Goal: Transaction & Acquisition: Subscribe to service/newsletter

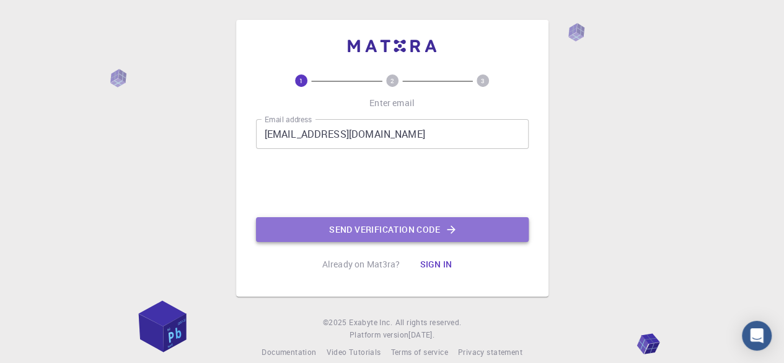
click at [351, 228] on button "Send verification code" at bounding box center [392, 229] width 273 height 25
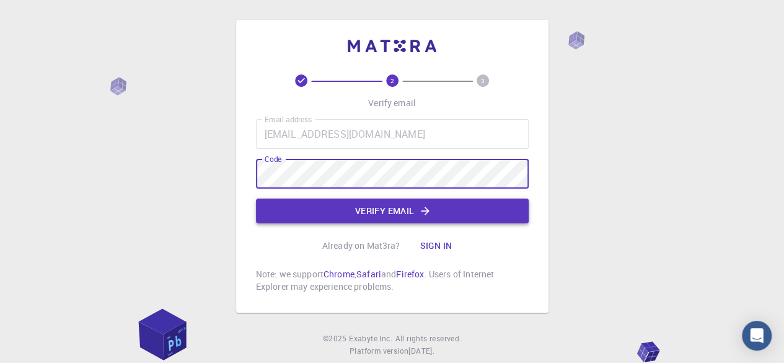
click at [430, 210] on icon "button" at bounding box center [425, 211] width 12 height 12
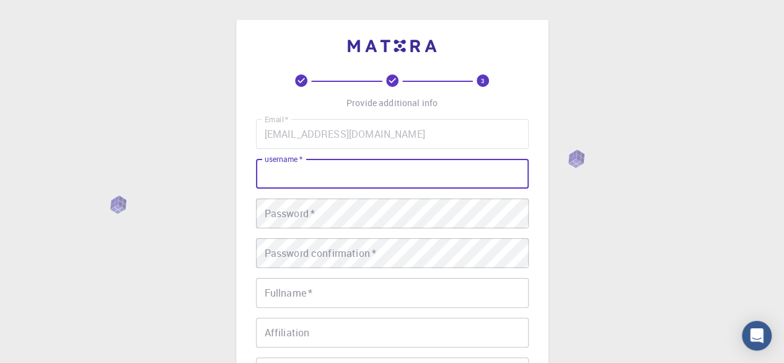
click at [358, 175] on input "username   *" at bounding box center [392, 174] width 273 height 30
type input "[PERSON_NAME]"
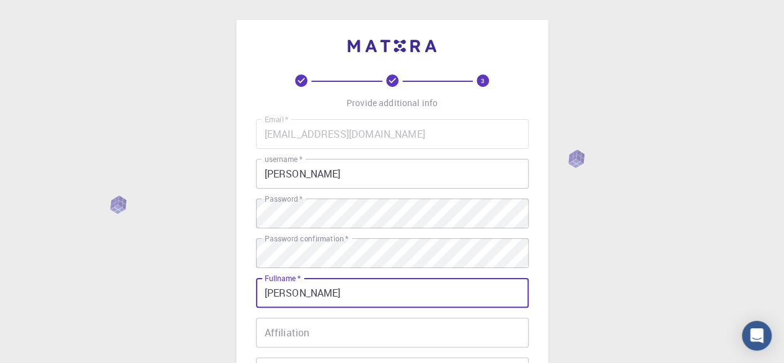
scroll to position [83, 0]
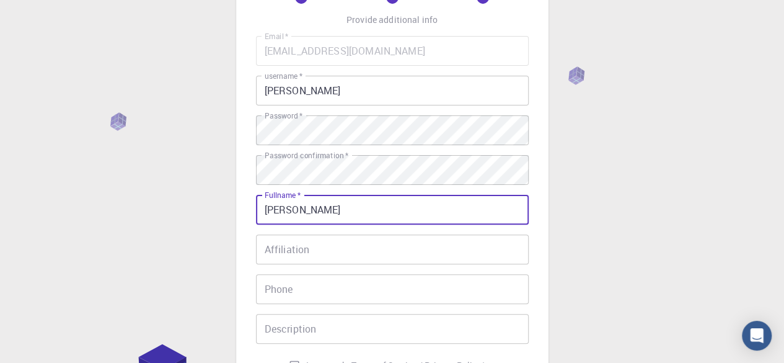
type input "[PERSON_NAME]"
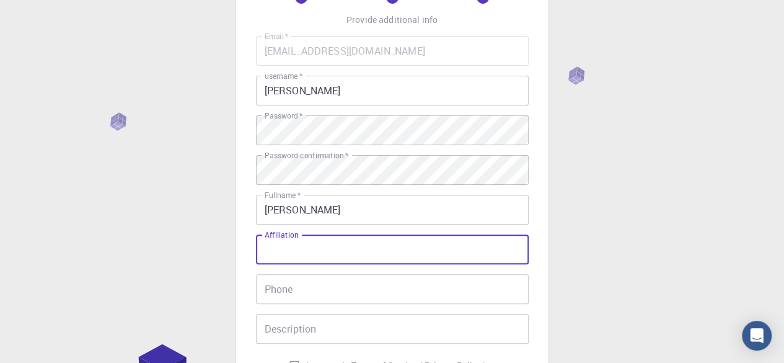
click at [323, 238] on input "Affiliation" at bounding box center [392, 249] width 273 height 30
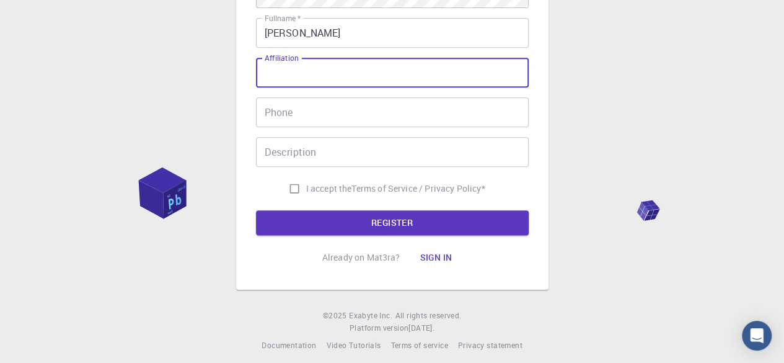
scroll to position [262, 0]
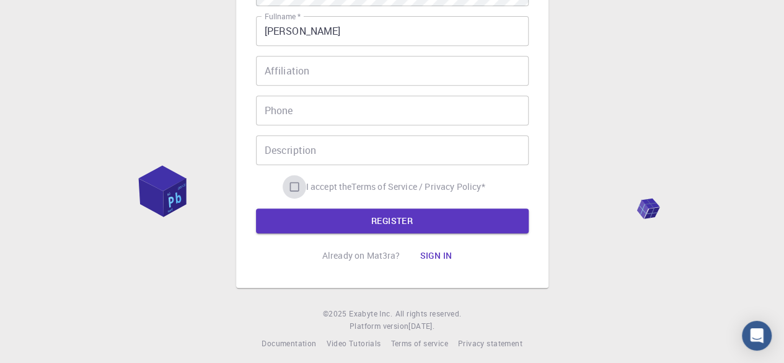
click at [286, 187] on input "I accept the Terms of Service / Privacy Policy *" at bounding box center [295, 187] width 24 height 24
checkbox input "true"
click at [369, 231] on button "REGISTER" at bounding box center [392, 220] width 273 height 25
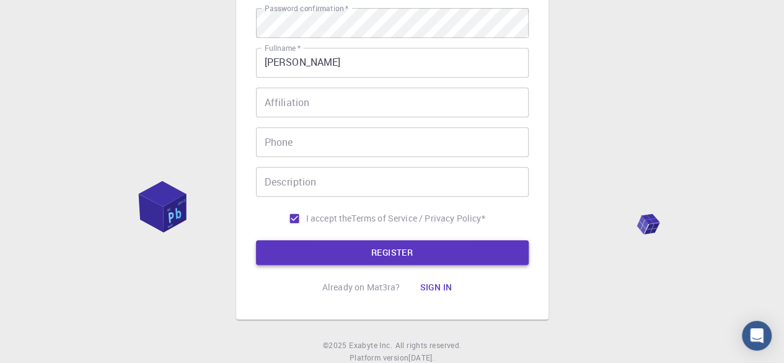
scroll to position [293, 0]
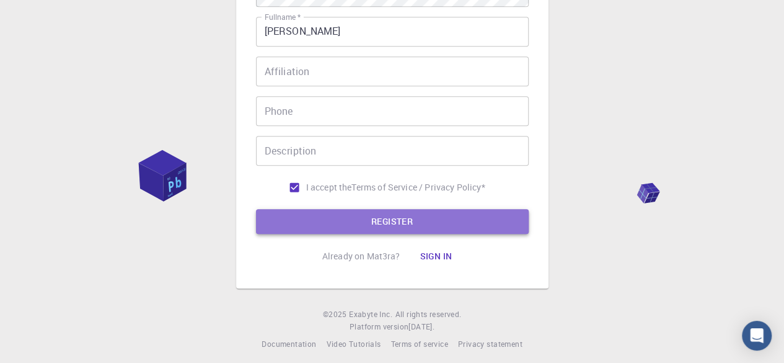
click at [373, 217] on button "REGISTER" at bounding box center [392, 221] width 273 height 25
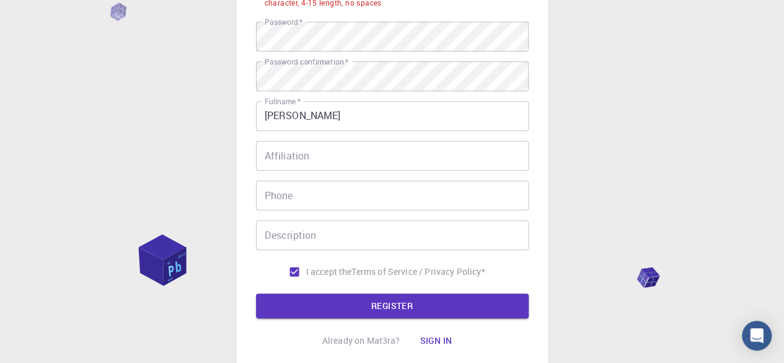
scroll to position [208, 0]
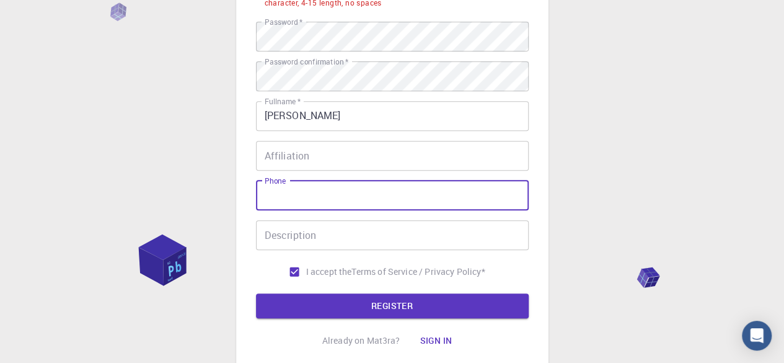
click at [304, 183] on input "Phone" at bounding box center [392, 195] width 273 height 30
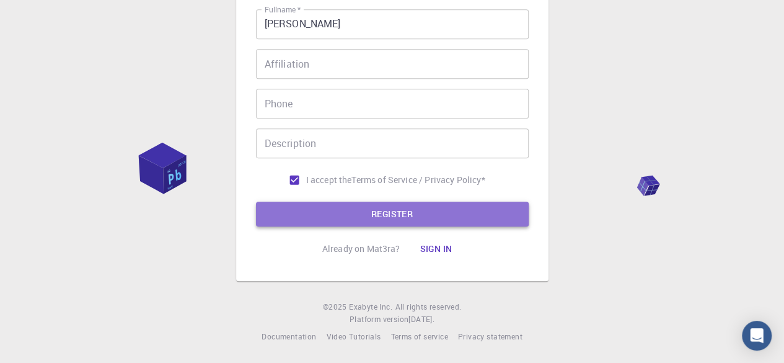
click at [407, 209] on button "REGISTER" at bounding box center [392, 213] width 273 height 25
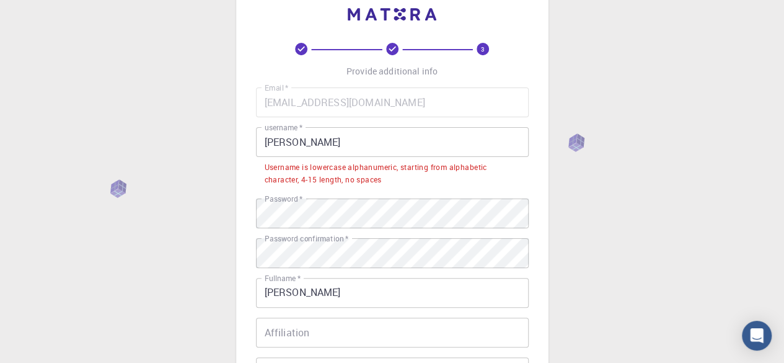
scroll to position [0, 0]
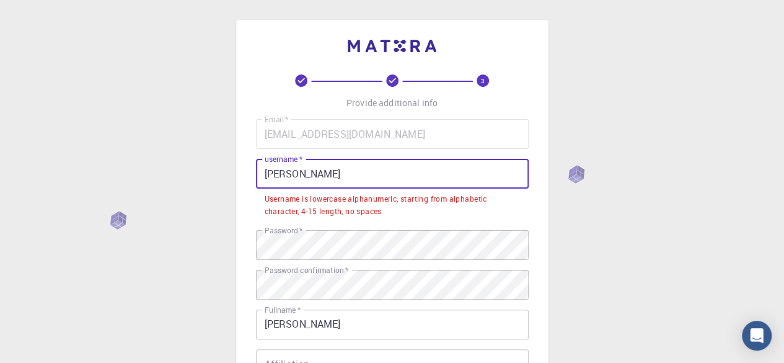
click at [322, 165] on input "[PERSON_NAME]" at bounding box center [392, 174] width 273 height 30
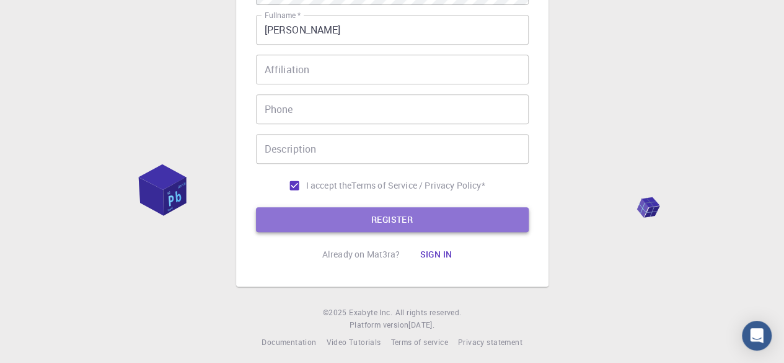
click at [338, 211] on button "REGISTER" at bounding box center [392, 219] width 273 height 25
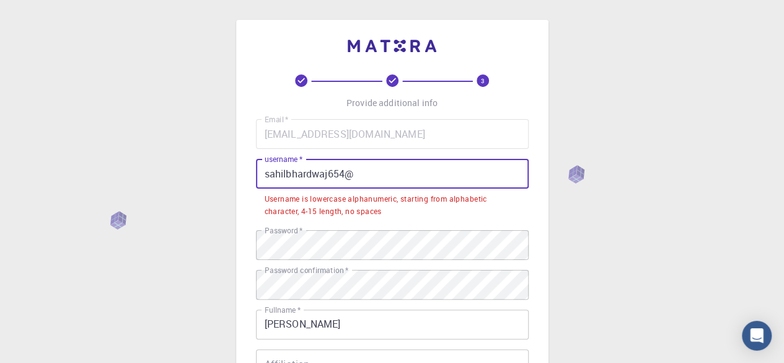
click at [268, 171] on input "sahilbhardwaj654@" at bounding box center [392, 174] width 273 height 30
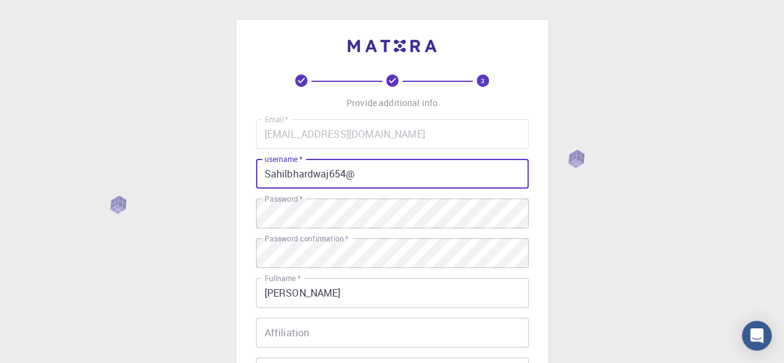
scroll to position [269, 0]
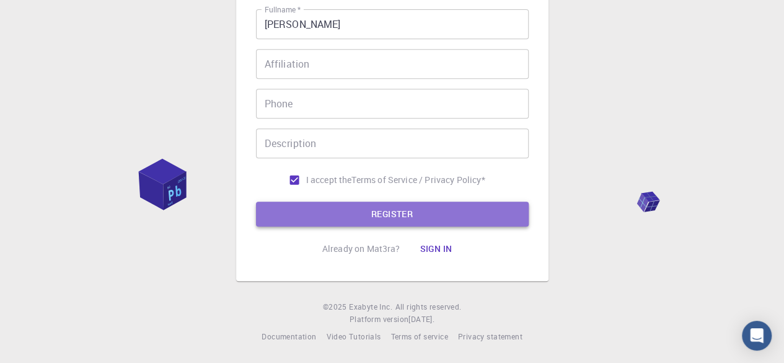
click at [328, 208] on button "REGISTER" at bounding box center [392, 213] width 273 height 25
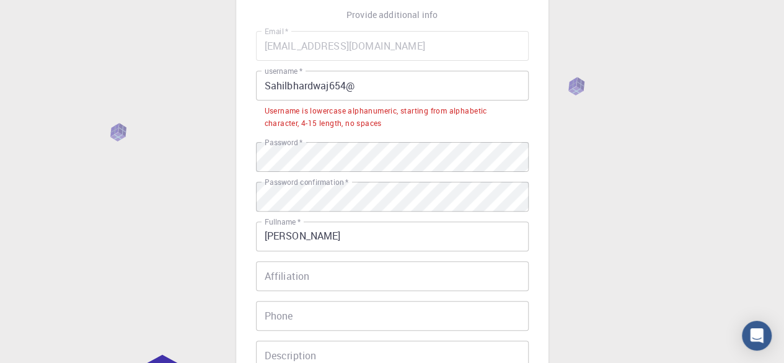
scroll to position [87, 0]
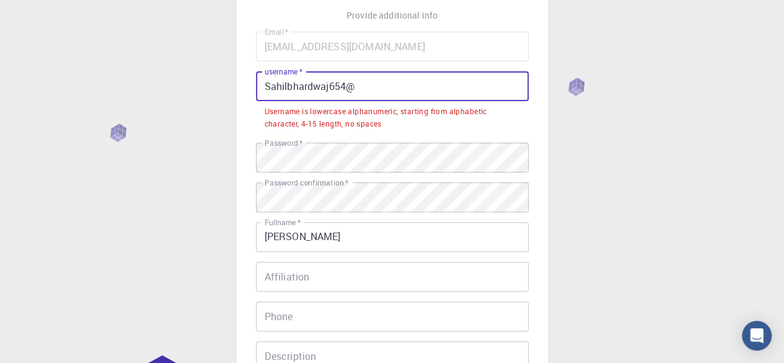
click at [347, 84] on input "Sahilbhardwaj654@" at bounding box center [392, 86] width 273 height 30
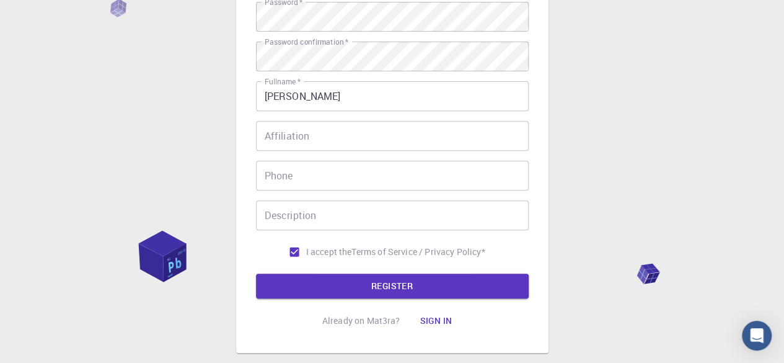
scroll to position [237, 0]
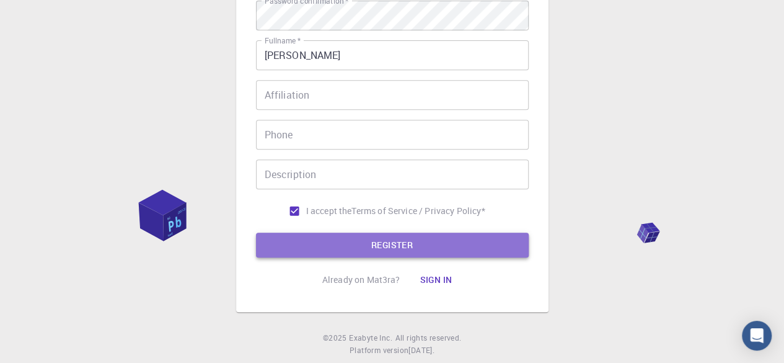
click at [376, 254] on button "REGISTER" at bounding box center [392, 244] width 273 height 25
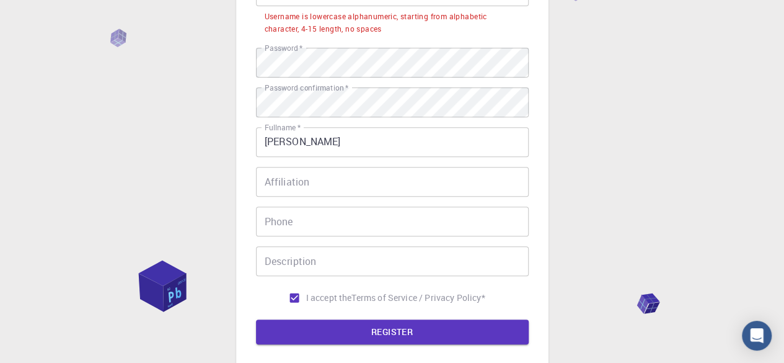
scroll to position [214, 0]
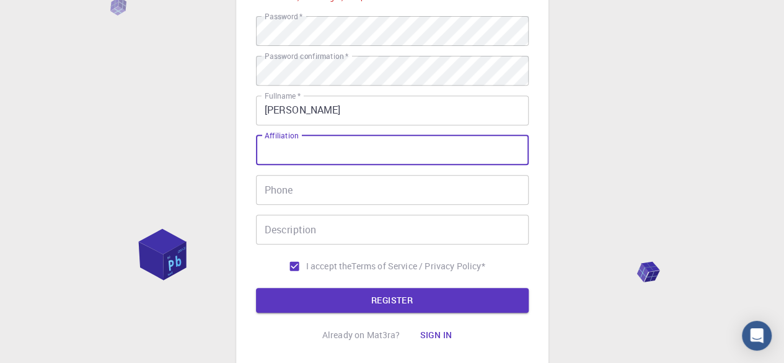
click at [301, 143] on input "Affiliation" at bounding box center [392, 150] width 273 height 30
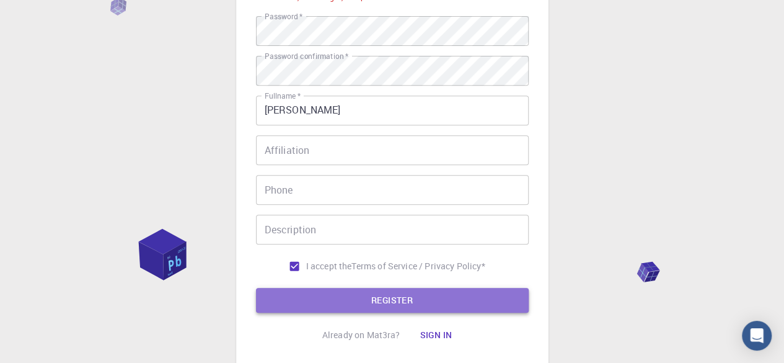
click at [368, 296] on button "REGISTER" at bounding box center [392, 300] width 273 height 25
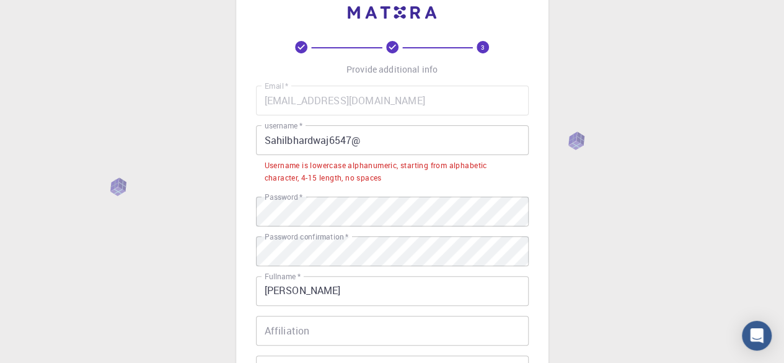
scroll to position [30, 0]
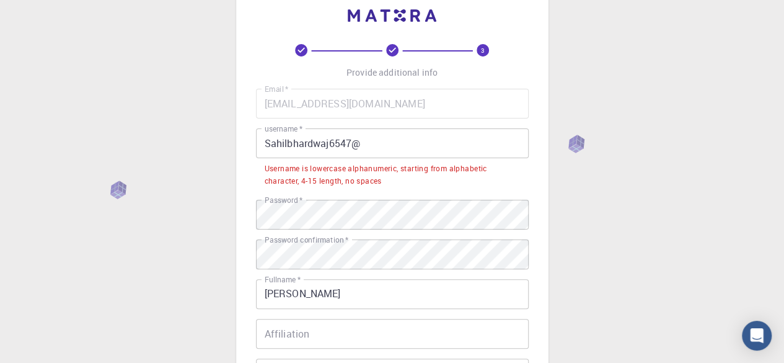
click at [352, 138] on input "Sahilbhardwaj6547@" at bounding box center [392, 143] width 273 height 30
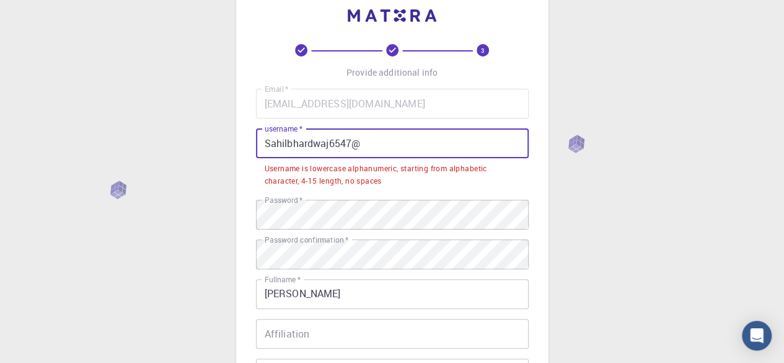
click at [328, 141] on input "Sahilbhardwaj6547@" at bounding box center [392, 143] width 273 height 30
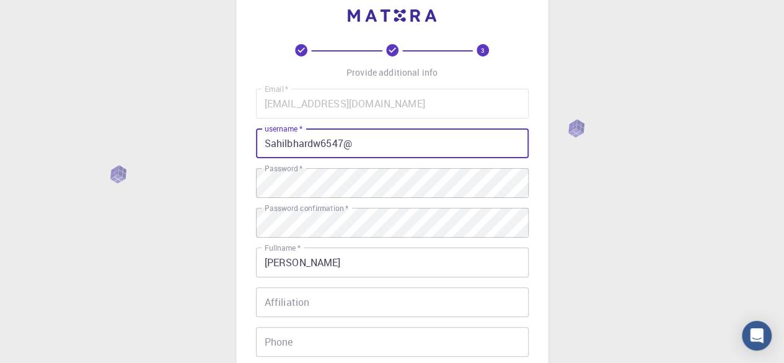
scroll to position [269, 0]
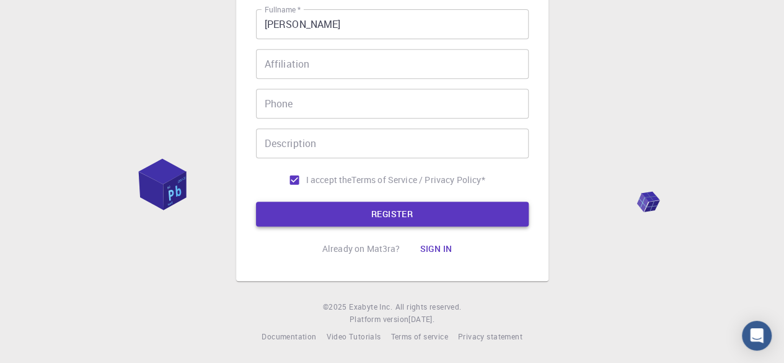
type input "Sahilbhardw6547@"
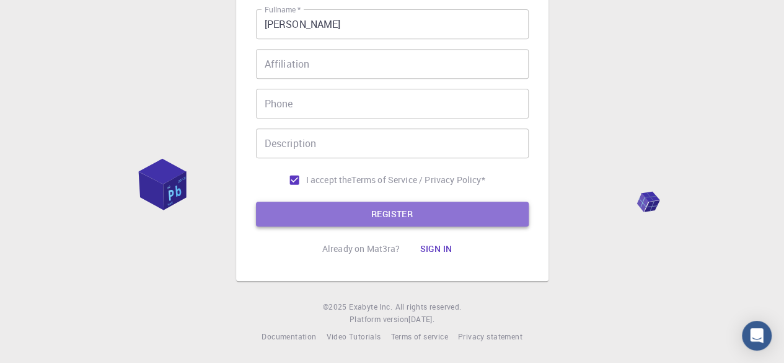
click at [359, 214] on button "REGISTER" at bounding box center [392, 213] width 273 height 25
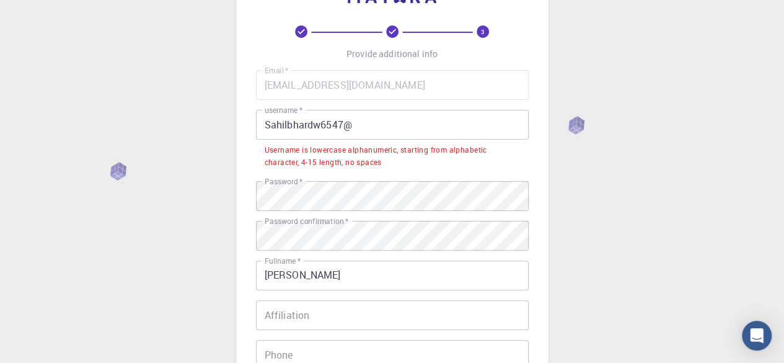
scroll to position [0, 0]
